Goal: Communication & Community: Answer question/provide support

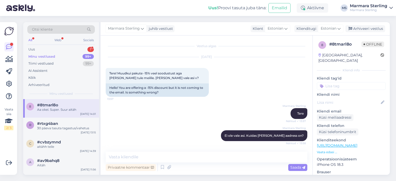
scroll to position [137, 0]
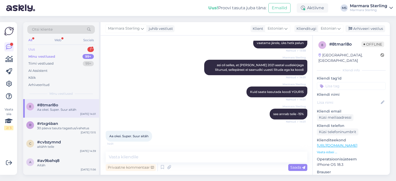
click at [54, 52] on div "Uus 1" at bounding box center [61, 49] width 68 height 7
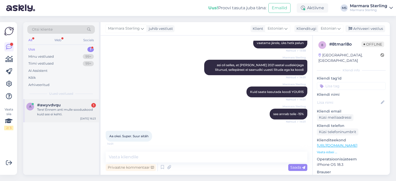
click at [50, 102] on div "a #awyvdvqu 1 Tere! Ennem anti mulle sooduskood kuid see ei kehti. [DATE] 16:23" at bounding box center [61, 110] width 76 height 23
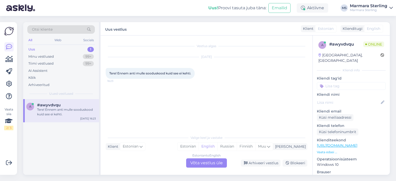
click at [192, 162] on div "Estonian to English Võta vestlus üle" at bounding box center [206, 162] width 41 height 9
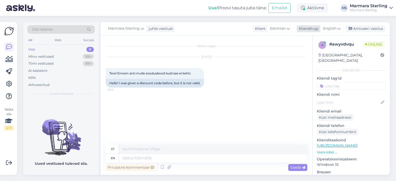
click at [327, 29] on span "English" at bounding box center [329, 29] width 13 height 6
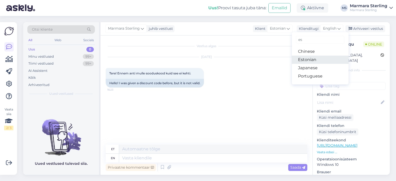
click at [310, 57] on link "Estonian" at bounding box center [320, 60] width 57 height 8
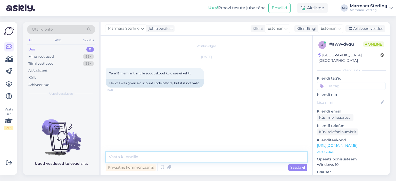
click at [135, 159] on textarea at bounding box center [206, 157] width 201 height 11
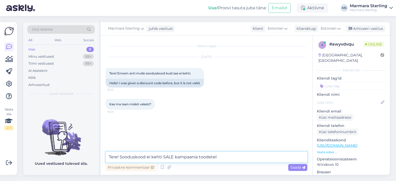
type textarea "Tere! Sooduskood ei kehti SALE kampaania toodetele"
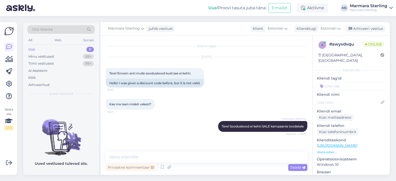
scroll to position [12, 0]
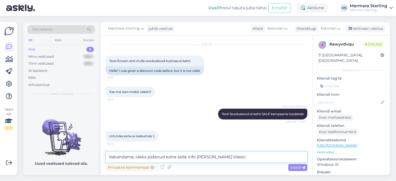
type textarea "Vabandame, oleks pidanud kohe selle info [PERSON_NAME] tõesti :)"
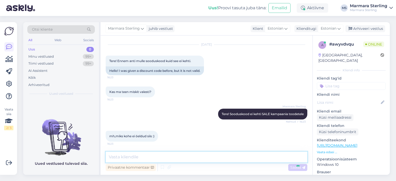
scroll to position [35, 0]
